Goal: Check status: Check status

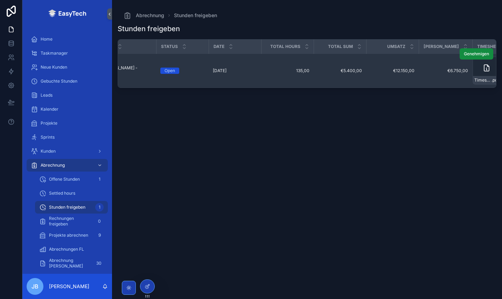
scroll to position [0, 54]
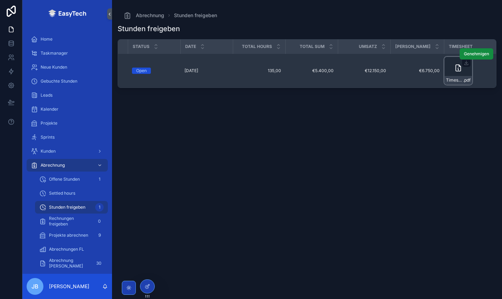
click at [454, 70] on icon "scrollable content" at bounding box center [458, 68] width 8 height 8
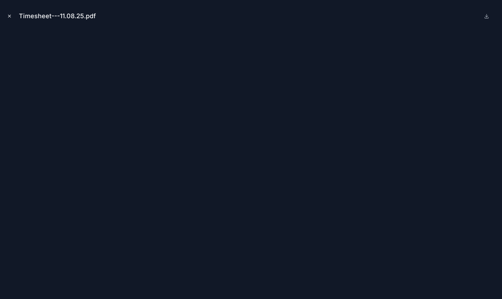
click at [10, 16] on icon "Close modal" at bounding box center [9, 16] width 5 height 5
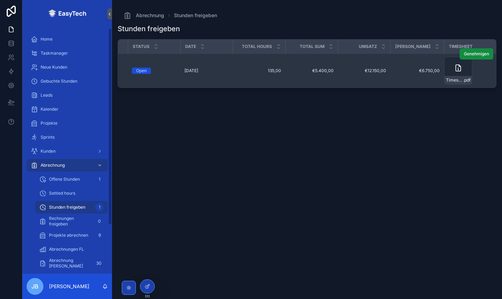
click at [294, 71] on span "€5.400,00" at bounding box center [312, 71] width 44 height 6
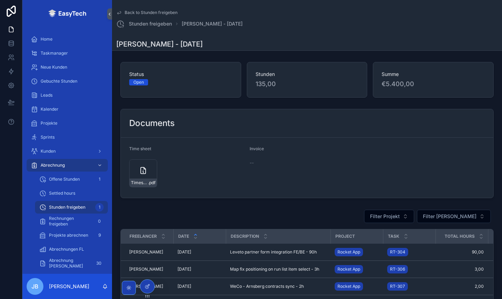
click at [140, 12] on span "Back to Stunden freigeben" at bounding box center [151, 13] width 53 height 6
